Goal: Obtain resource: Download file/media

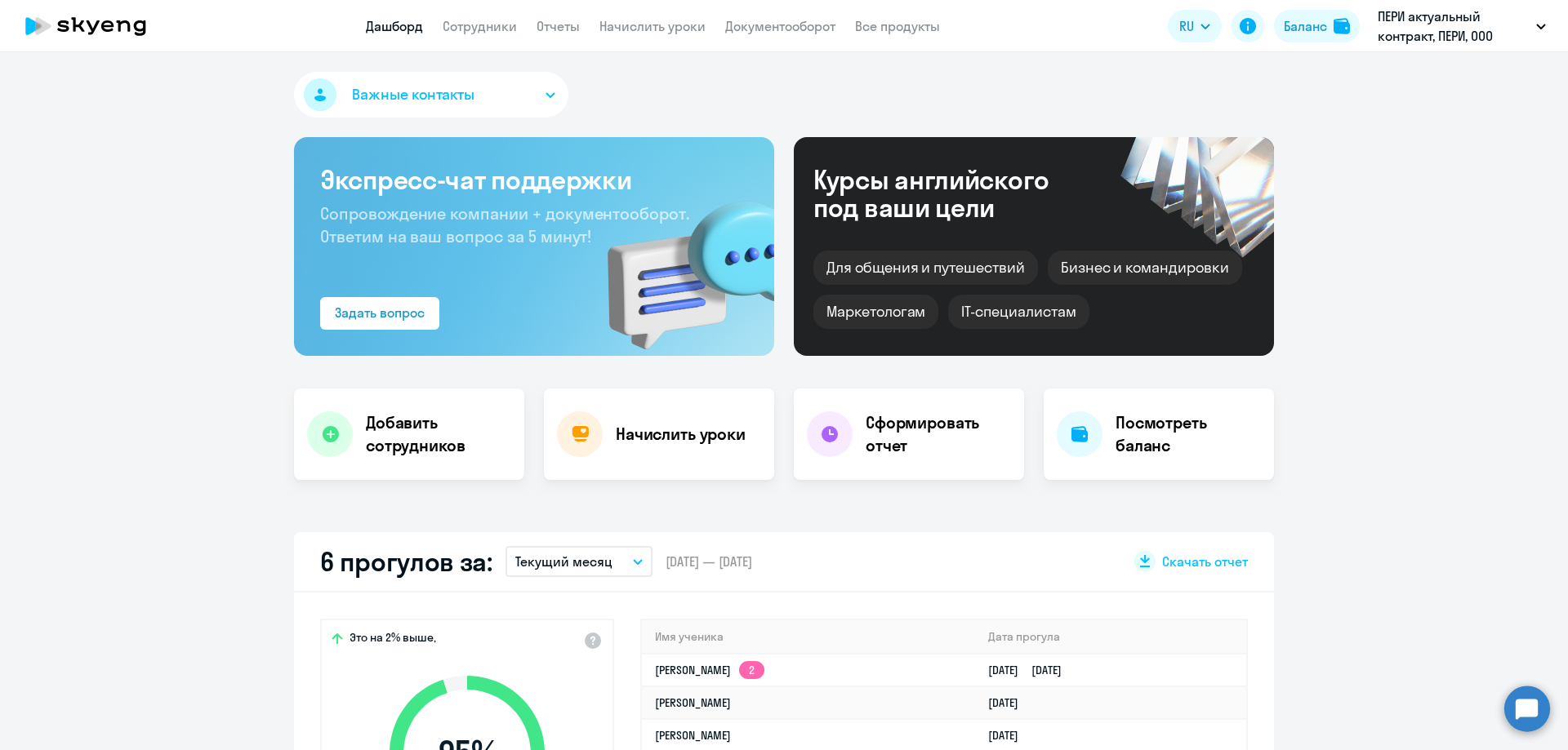
select select "30"
click at [550, 13] on app-header "Дашборд Сотрудники Отчеты Начислить уроки Документооборот Все продукты Дашборд …" at bounding box center [784, 26] width 1568 height 52
click at [553, 28] on link "Отчеты" at bounding box center [557, 26] width 43 height 16
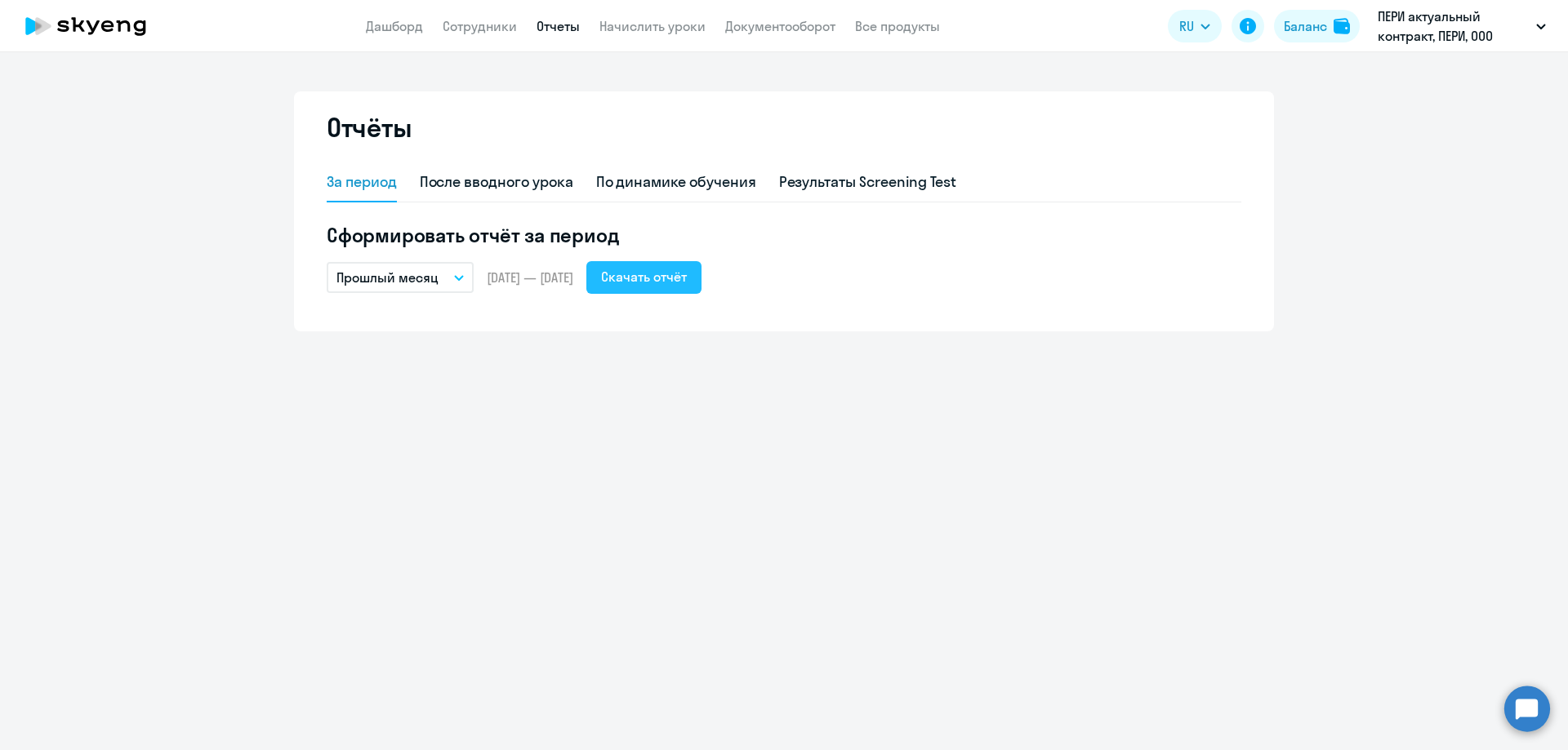
click at [676, 276] on div "Скачать отчёт" at bounding box center [644, 276] width 85 height 19
click at [767, 21] on link "Документооборот" at bounding box center [780, 26] width 110 height 16
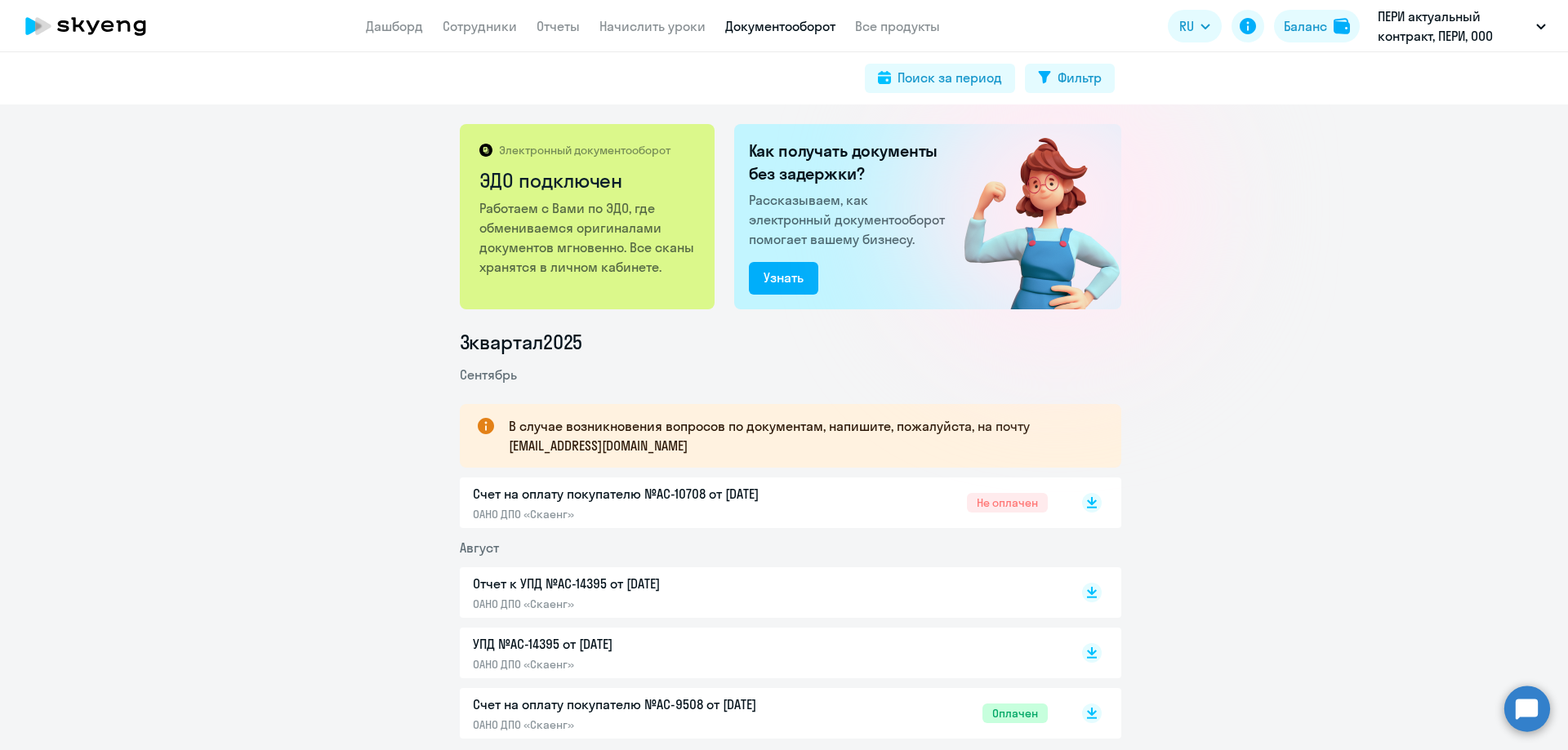
scroll to position [82, 0]
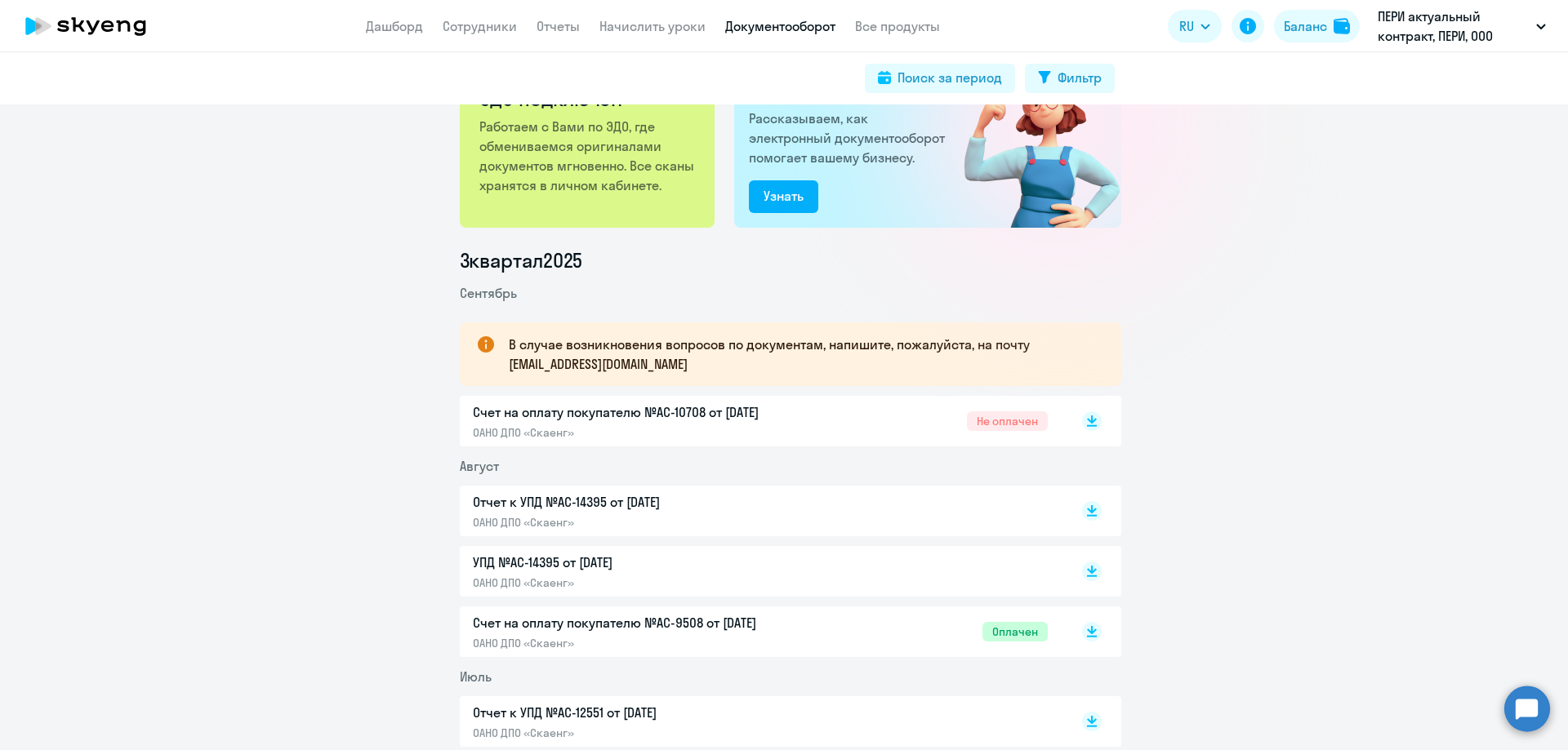
click at [536, 563] on p "УПД №AC-14395 от [DATE]" at bounding box center [644, 562] width 343 height 19
click at [530, 503] on p "Отчет к УПД №AC-14395 от [DATE]" at bounding box center [644, 502] width 343 height 19
click at [642, 497] on p "Отчет к УПД №AC-14395 от [DATE]" at bounding box center [644, 502] width 343 height 19
click at [508, 565] on p "УПД №AC-14395 от [DATE]" at bounding box center [644, 562] width 343 height 19
click at [536, 410] on p "Счет на оплату покупателю №AC-10708 от [DATE]" at bounding box center [644, 412] width 343 height 19
